Goal: Information Seeking & Learning: Check status

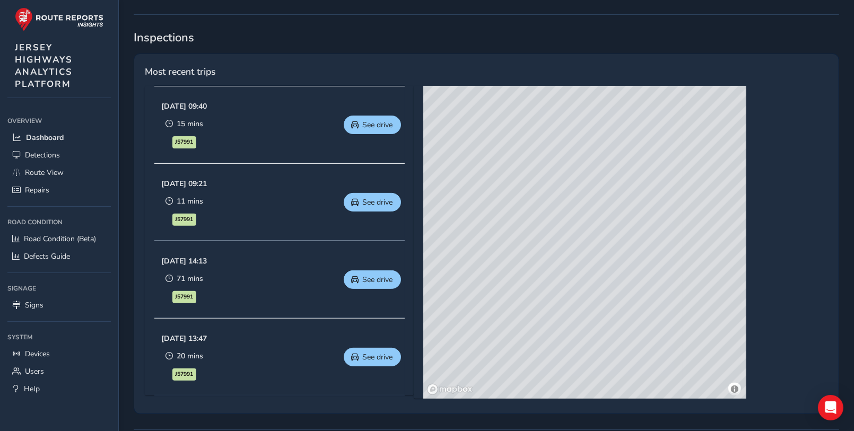
scroll to position [379, 0]
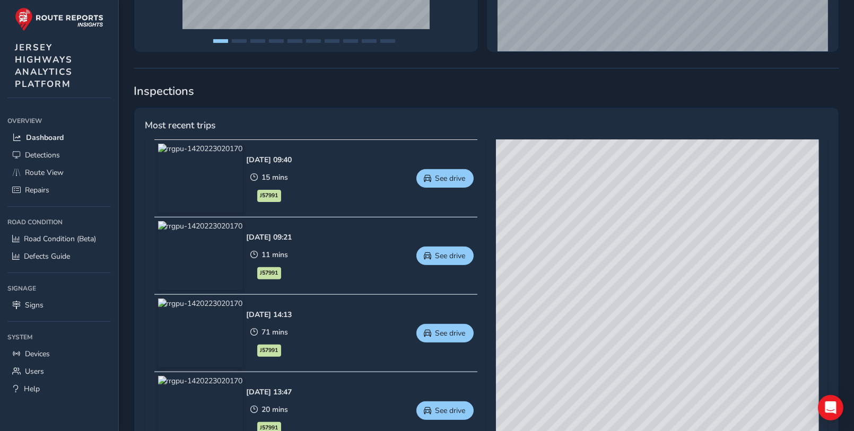
drag, startPoint x: 565, startPoint y: 255, endPoint x: 636, endPoint y: 324, distance: 98.7
click at [636, 324] on div "© Mapbox © OpenStreetMap Improve this map | © Mapbox © OpenStreetMap Improve th…" at bounding box center [657, 296] width 323 height 313
drag, startPoint x: 629, startPoint y: 308, endPoint x: 632, endPoint y: 365, distance: 57.9
click at [632, 365] on div "© Mapbox © OpenStreetMap Improve this map | © Mapbox © OpenStreetMap Improve th…" at bounding box center [657, 296] width 323 height 313
click at [439, 330] on span "See drive" at bounding box center [451, 333] width 30 height 10
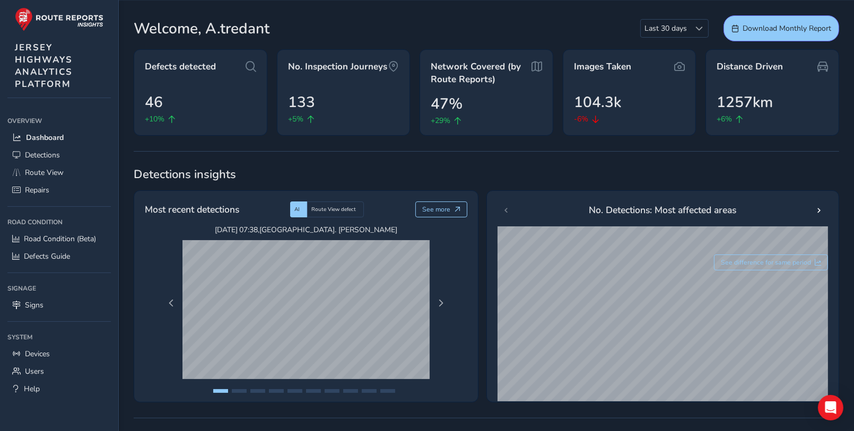
scroll to position [0, 0]
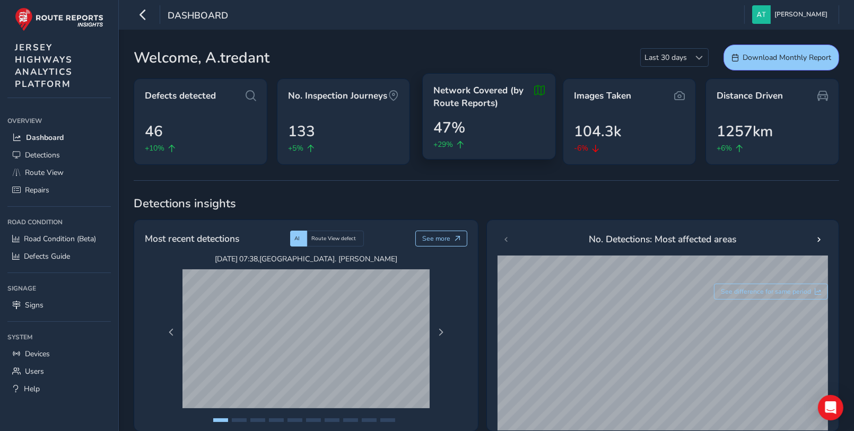
click at [472, 113] on div "Network Covered (by Route Reports) 47% +29%" at bounding box center [489, 116] width 134 height 86
click at [539, 89] on icon at bounding box center [539, 96] width 11 height 25
click at [446, 128] on span "47%" at bounding box center [449, 128] width 32 height 22
click at [759, 290] on span "See difference for same period" at bounding box center [766, 292] width 90 height 8
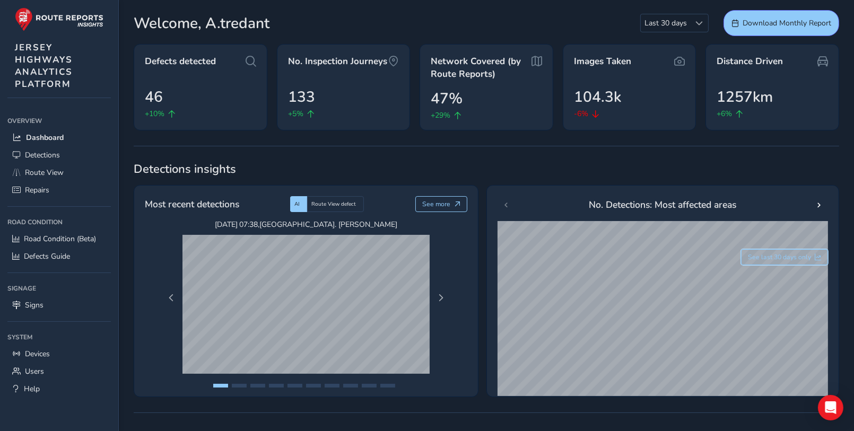
scroll to position [53, 0]
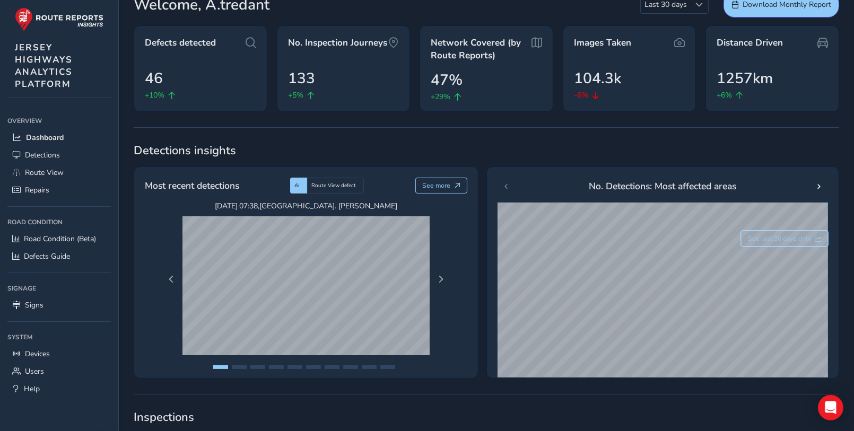
click at [777, 237] on span "See last 30 days only" at bounding box center [779, 238] width 63 height 8
click at [817, 184] on span at bounding box center [818, 186] width 7 height 7
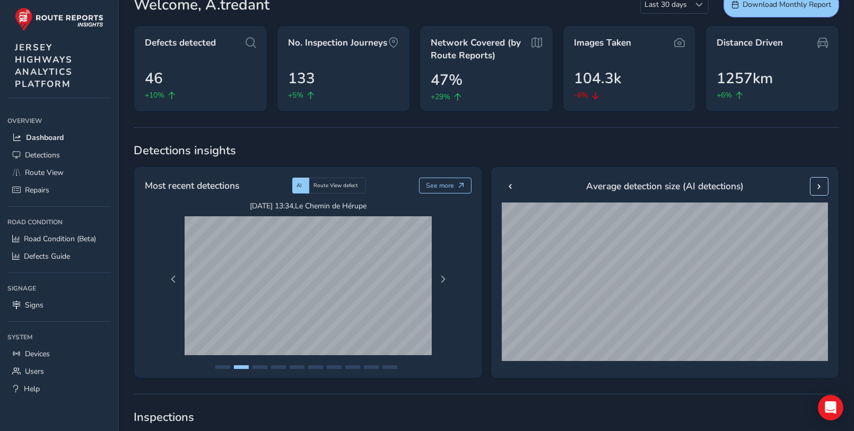
click at [819, 185] on span at bounding box center [819, 186] width 7 height 7
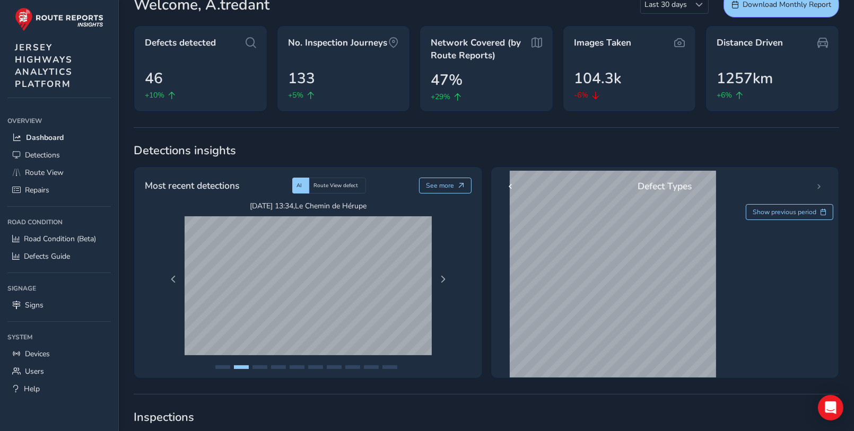
click at [819, 185] on div "Defect Types" at bounding box center [665, 187] width 327 height 18
click at [510, 185] on span at bounding box center [510, 186] width 7 height 7
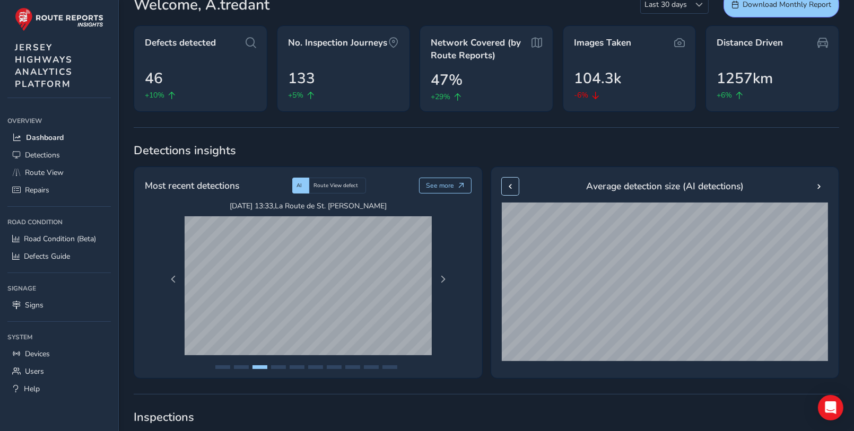
click at [510, 185] on span at bounding box center [510, 186] width 7 height 7
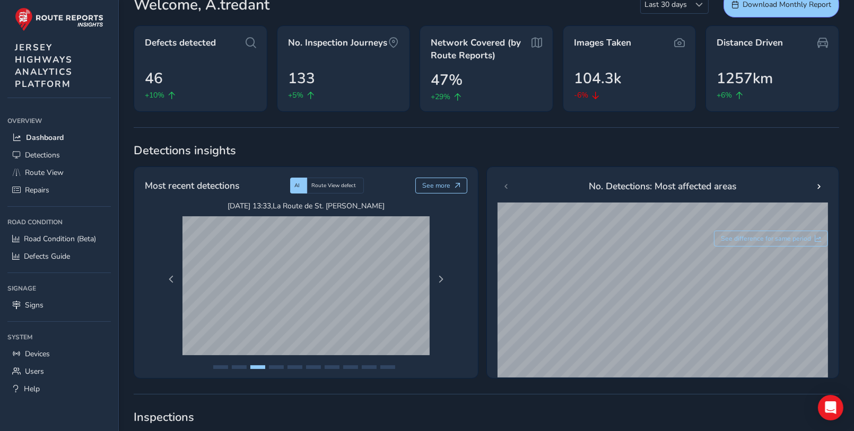
click at [510, 185] on div "No. Detections: Most affected areas" at bounding box center [663, 187] width 330 height 18
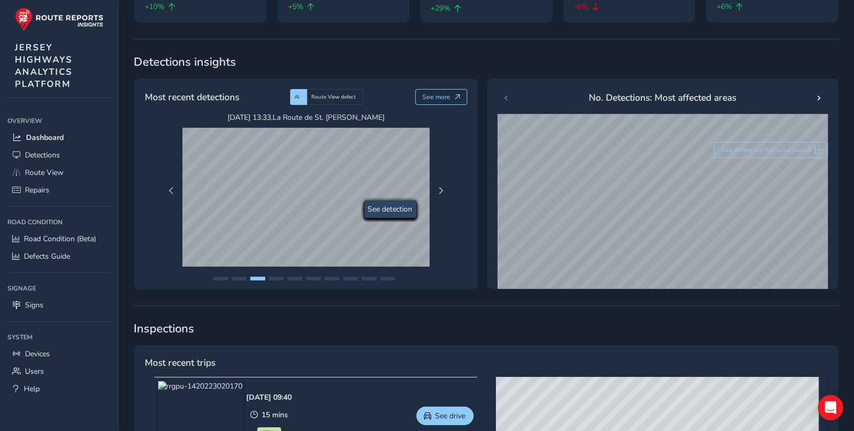
scroll to position [159, 0]
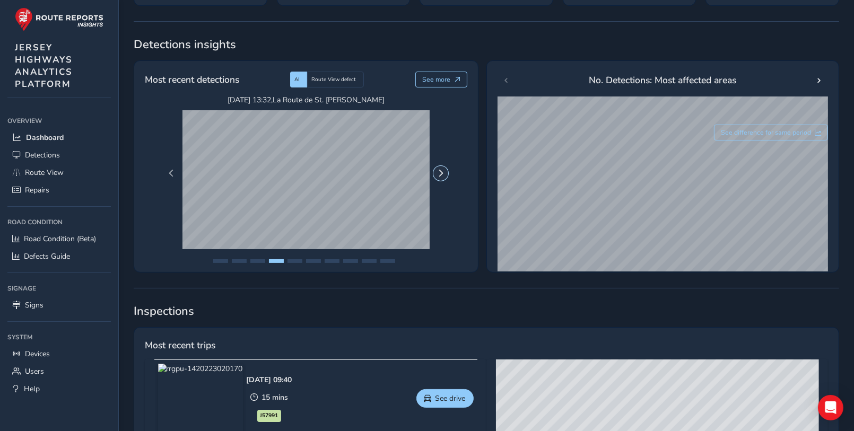
click at [441, 172] on span "Next Page" at bounding box center [440, 173] width 7 height 7
click at [442, 172] on span "Next Page" at bounding box center [440, 173] width 7 height 7
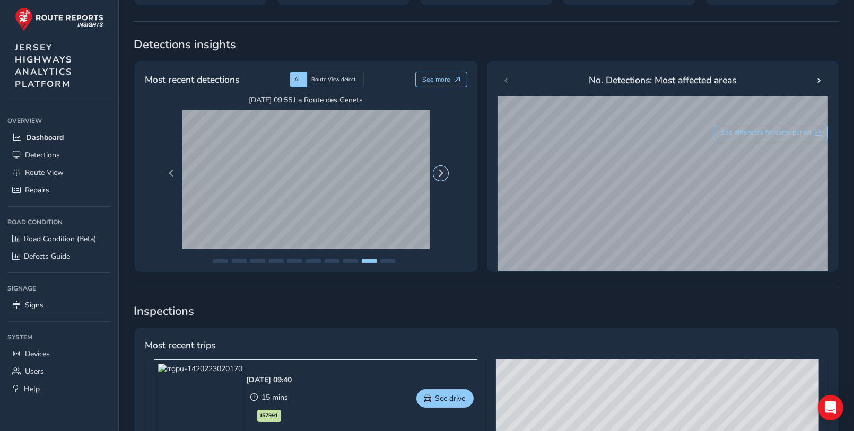
click at [442, 172] on span "Next Page" at bounding box center [440, 173] width 7 height 7
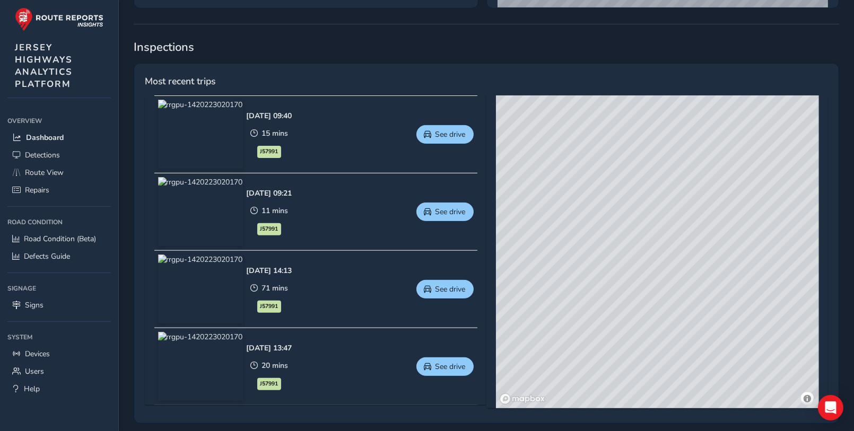
scroll to position [424, 0]
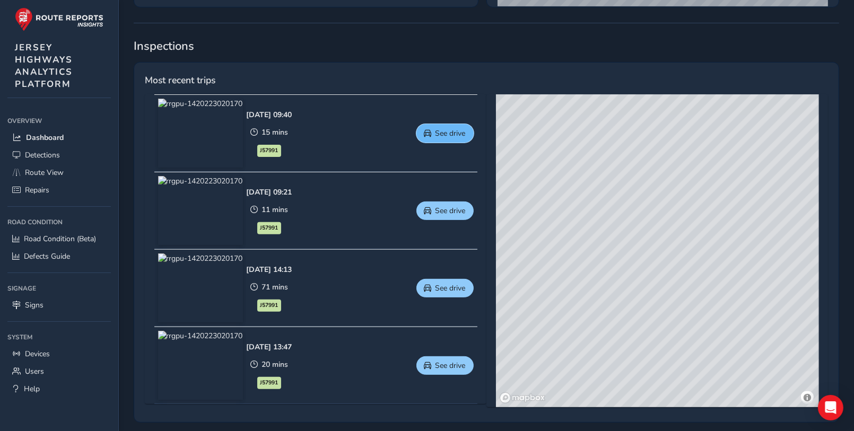
click at [445, 130] on span "See drive" at bounding box center [451, 133] width 30 height 10
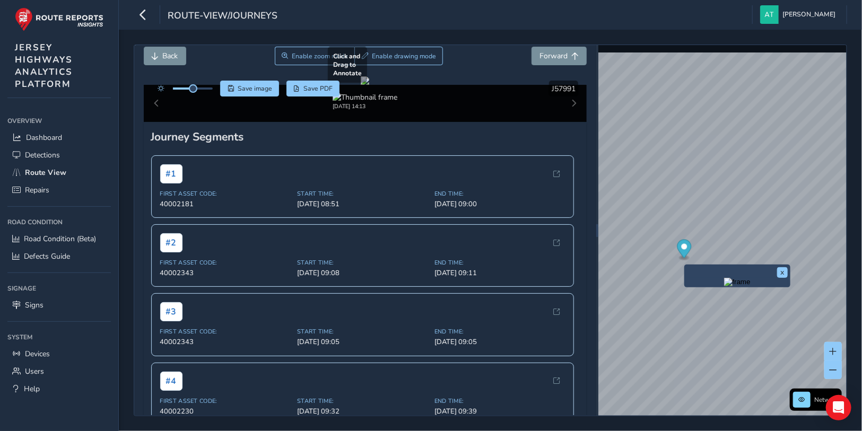
scroll to position [53, 0]
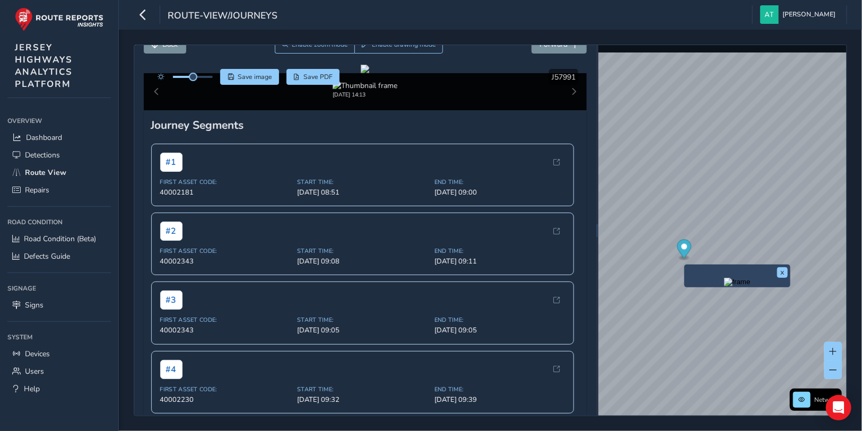
click at [564, 110] on div "[DATE] 14:13" at bounding box center [365, 91] width 443 height 37
click at [565, 110] on div "[DATE] 14:13" at bounding box center [365, 91] width 443 height 37
click at [782, 271] on button "x" at bounding box center [782, 272] width 11 height 11
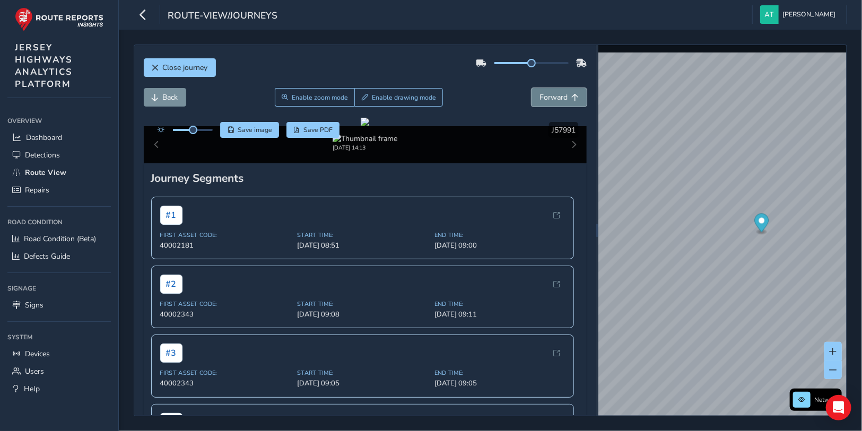
click at [539, 97] on span "Forward" at bounding box center [553, 97] width 28 height 10
click at [163, 66] on span "Close journey" at bounding box center [185, 68] width 45 height 10
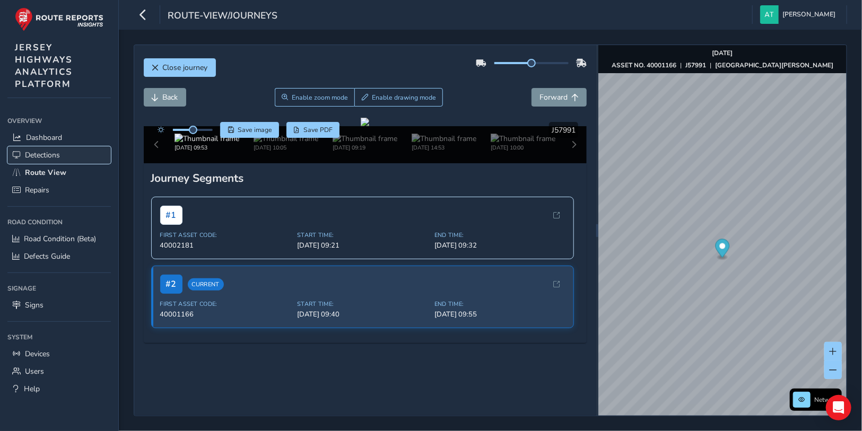
click at [48, 151] on span "Detections" at bounding box center [42, 155] width 35 height 10
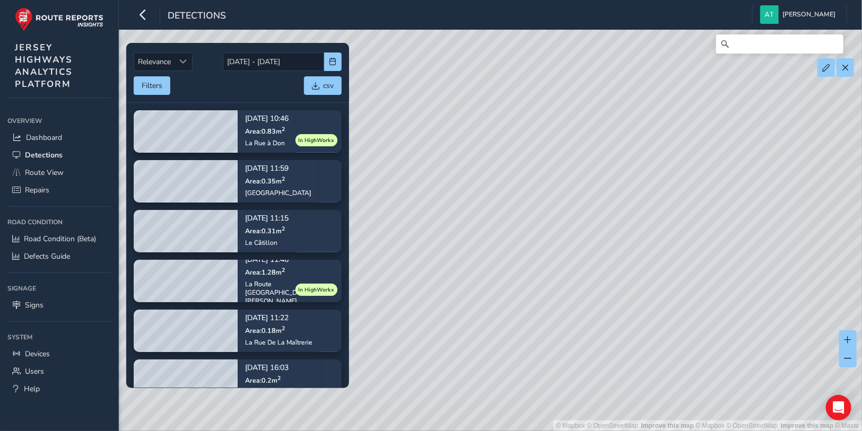
drag, startPoint x: 693, startPoint y: 191, endPoint x: 519, endPoint y: 190, distance: 174.0
click at [538, 182] on div "© Mapbox © OpenStreetMap Improve this map | © Mapbox © OpenStreetMap Improve th…" at bounding box center [431, 215] width 862 height 431
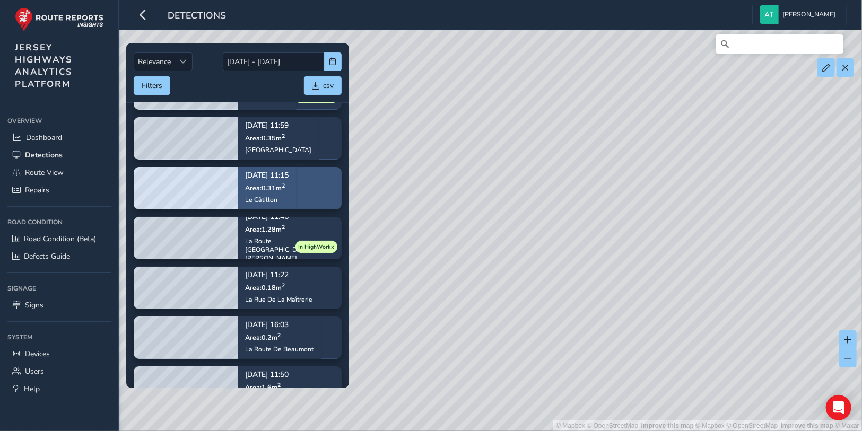
scroll to position [53, 0]
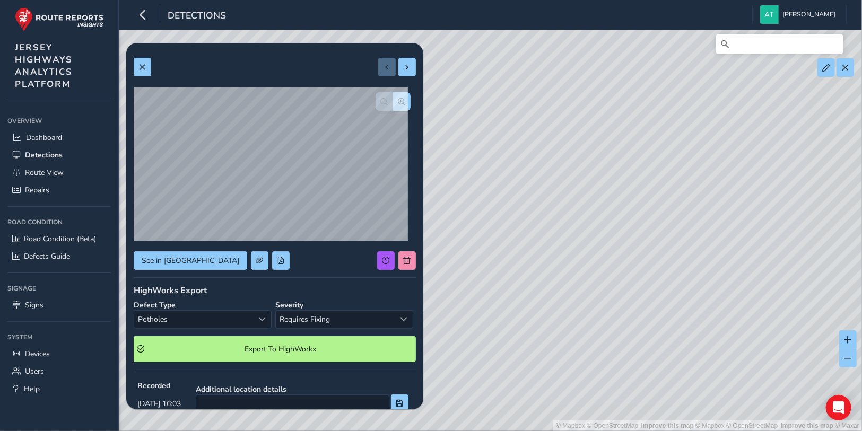
drag, startPoint x: 552, startPoint y: 231, endPoint x: 598, endPoint y: 257, distance: 53.0
click at [614, 293] on div "© Mapbox © OpenStreetMap Improve this map | © Mapbox © OpenStreetMap Improve th…" at bounding box center [431, 215] width 862 height 431
click at [142, 66] on span at bounding box center [141, 67] width 7 height 7
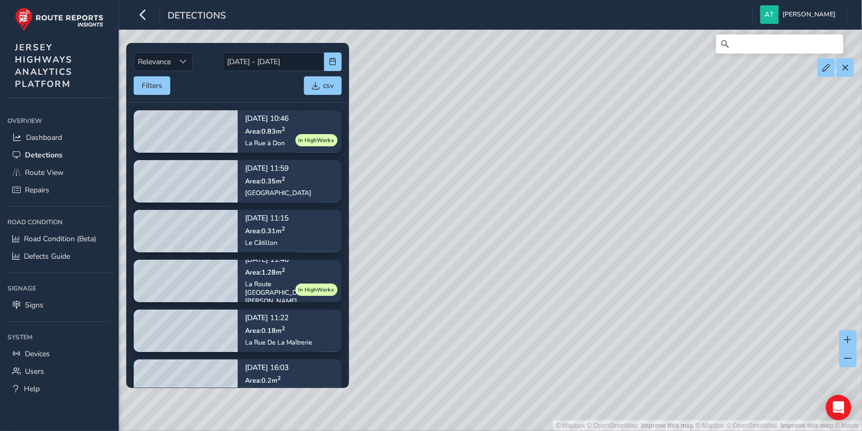
drag, startPoint x: 478, startPoint y: 251, endPoint x: 600, endPoint y: 267, distance: 123.1
click at [627, 275] on div "© Mapbox © OpenStreetMap Improve this map | © Mapbox © OpenStreetMap Improve th…" at bounding box center [431, 215] width 862 height 431
drag, startPoint x: 684, startPoint y: 301, endPoint x: 540, endPoint y: 259, distance: 150.1
click at [540, 259] on div "© Mapbox © OpenStreetMap Improve this map | © Mapbox © OpenStreetMap Improve th…" at bounding box center [431, 215] width 862 height 431
drag, startPoint x: 643, startPoint y: 250, endPoint x: 531, endPoint y: 288, distance: 118.8
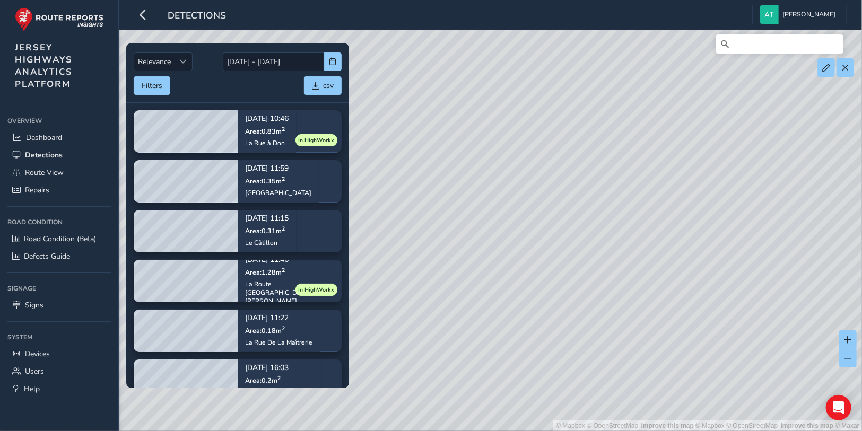
click at [525, 292] on div "© Mapbox © OpenStreetMap Improve this map | © Mapbox © OpenStreetMap Improve th…" at bounding box center [431, 215] width 862 height 431
drag, startPoint x: 597, startPoint y: 166, endPoint x: 548, endPoint y: 268, distance: 114.1
click at [547, 272] on div "© Mapbox © OpenStreetMap Improve this map | © Mapbox © OpenStreetMap Improve th…" at bounding box center [431, 215] width 862 height 431
drag, startPoint x: 441, startPoint y: 261, endPoint x: 596, endPoint y: 326, distance: 168.1
click at [596, 326] on div "© Mapbox © OpenStreetMap Improve this map | © Mapbox © OpenStreetMap Improve th…" at bounding box center [431, 215] width 862 height 431
